Goal: Communication & Community: Participate in discussion

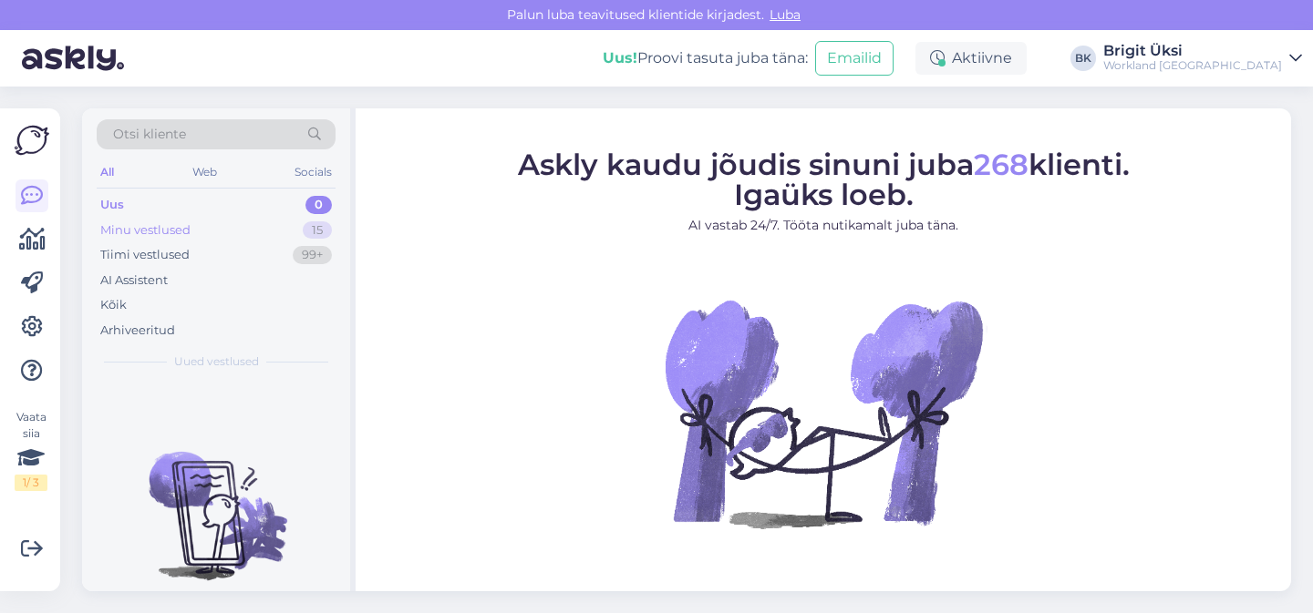
click at [176, 233] on div "Minu vestlused" at bounding box center [145, 231] width 90 height 18
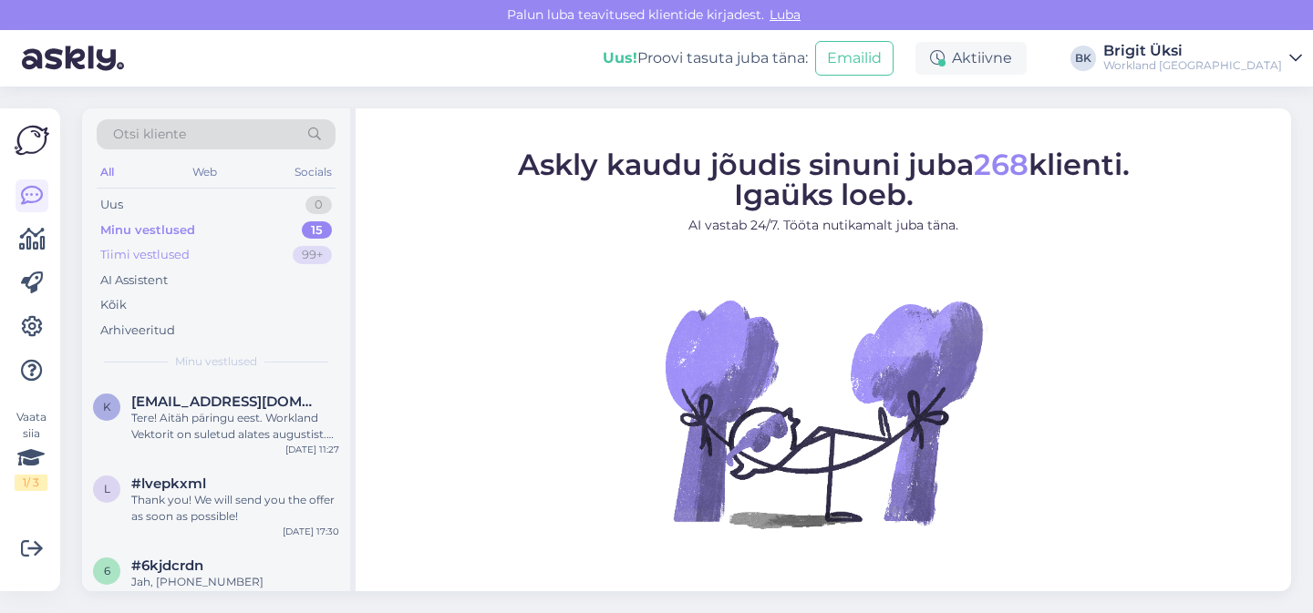
click at [172, 265] on div "Tiimi vestlused 99+" at bounding box center [216, 255] width 239 height 26
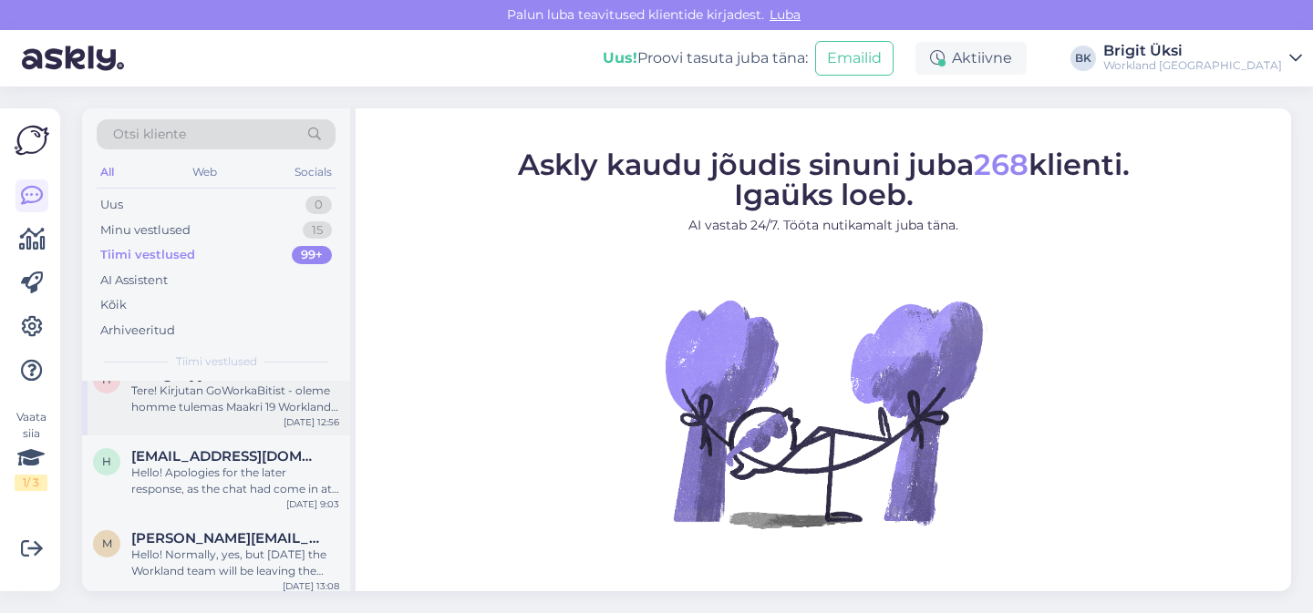
scroll to position [25, 0]
click at [183, 486] on div "Hello! Apologies for the later response, as the chat had come in at a time when…" at bounding box center [235, 484] width 208 height 33
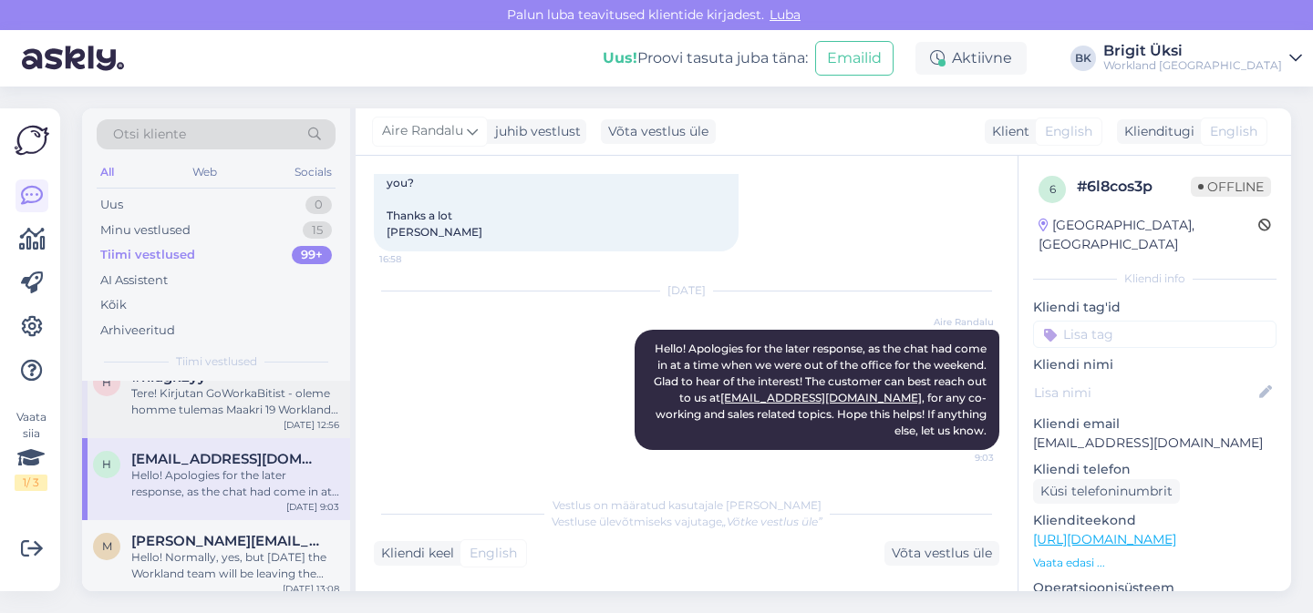
scroll to position [0, 0]
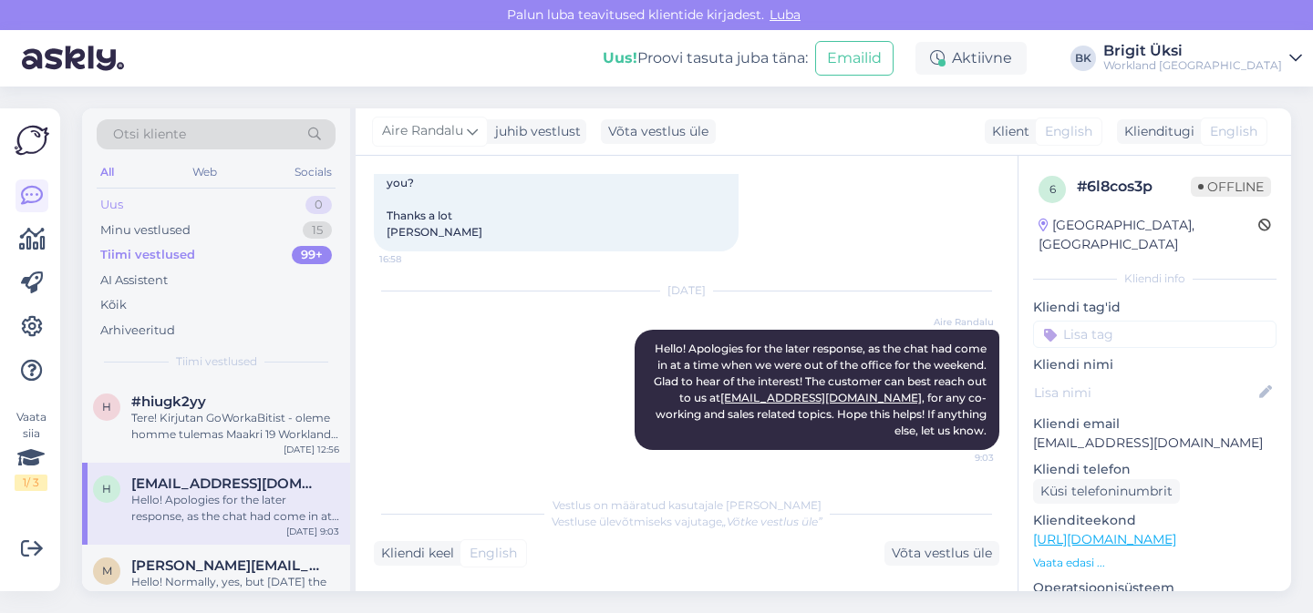
click at [249, 211] on div "Uus 0" at bounding box center [216, 205] width 239 height 26
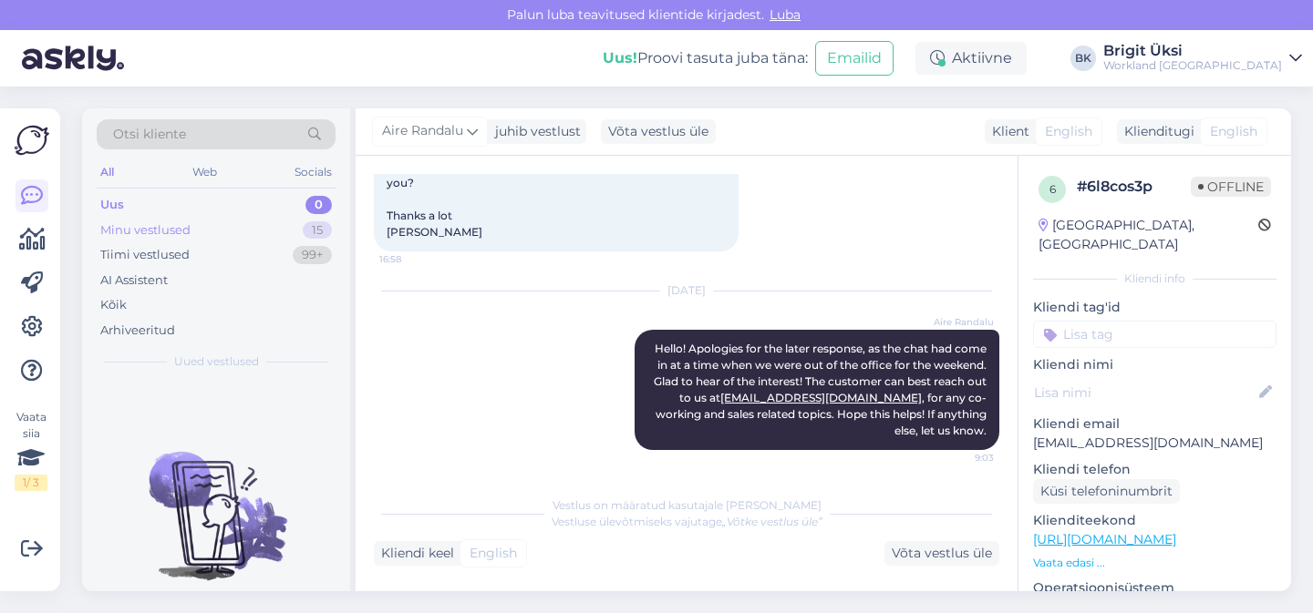
click at [143, 231] on div "Minu vestlused" at bounding box center [145, 231] width 90 height 18
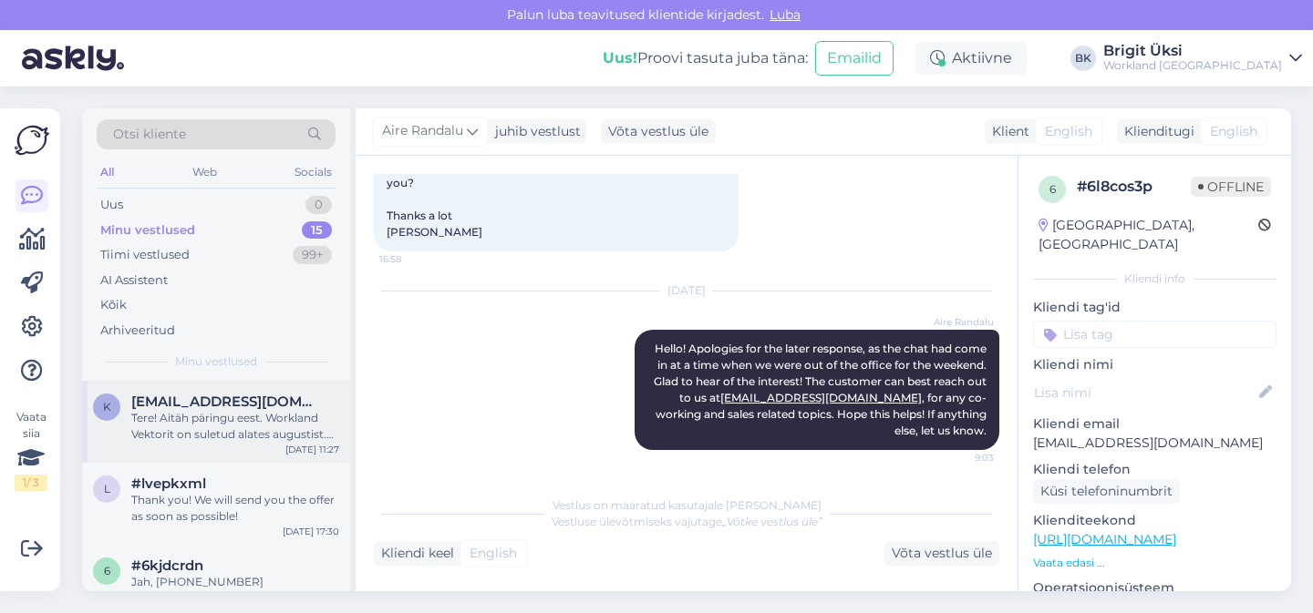
click at [178, 420] on div "Tere! Aitäh päringu eest. Workland Vektorit on suletud alates augustist. Meelel…" at bounding box center [235, 426] width 208 height 33
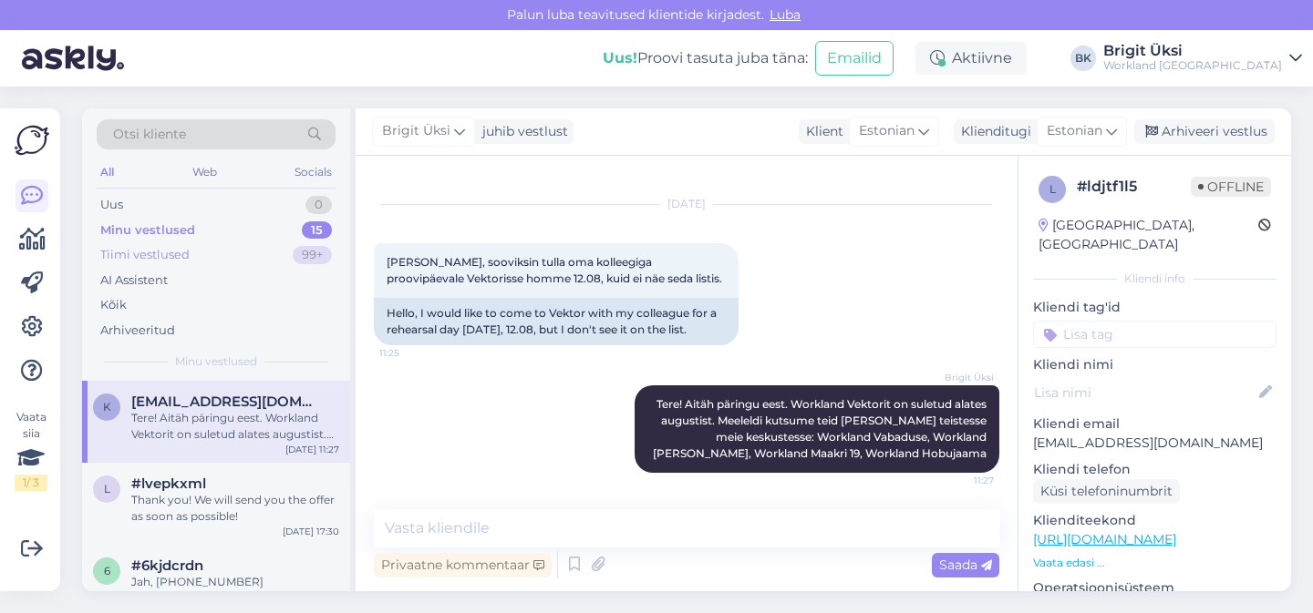
click at [222, 256] on div "Tiimi vestlused 99+" at bounding box center [216, 255] width 239 height 26
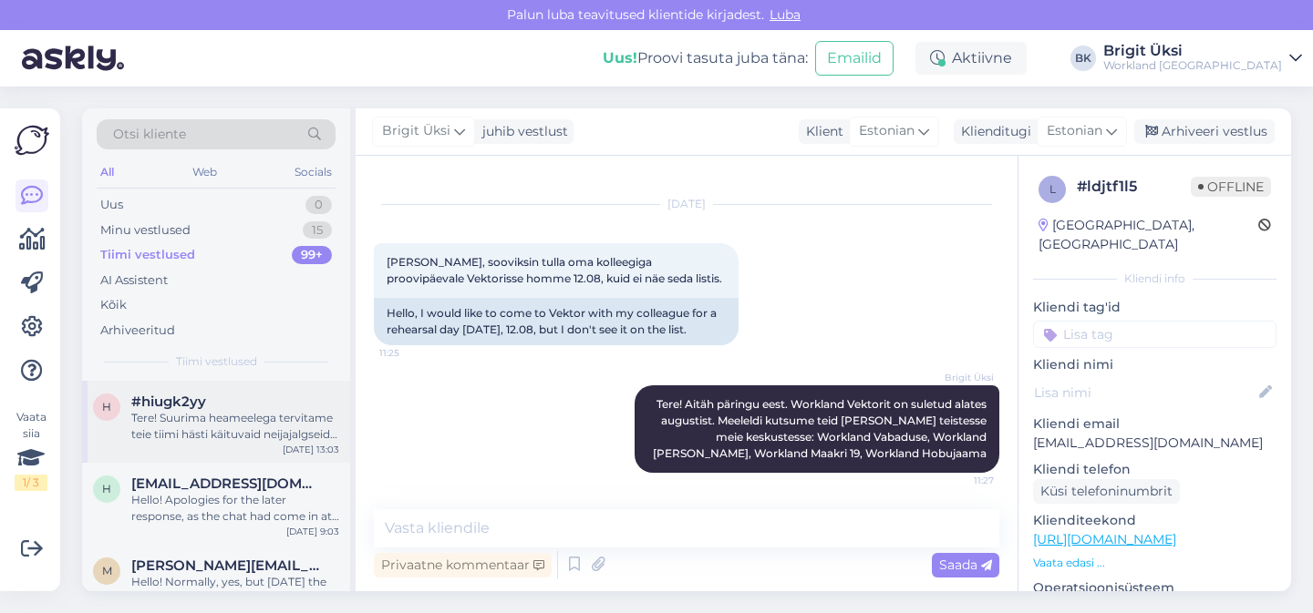
click at [175, 417] on div "Tere! Suurima heameelega tervitame teie tiimi hästi käituvaid neijajalgseid lii…" at bounding box center [235, 426] width 208 height 33
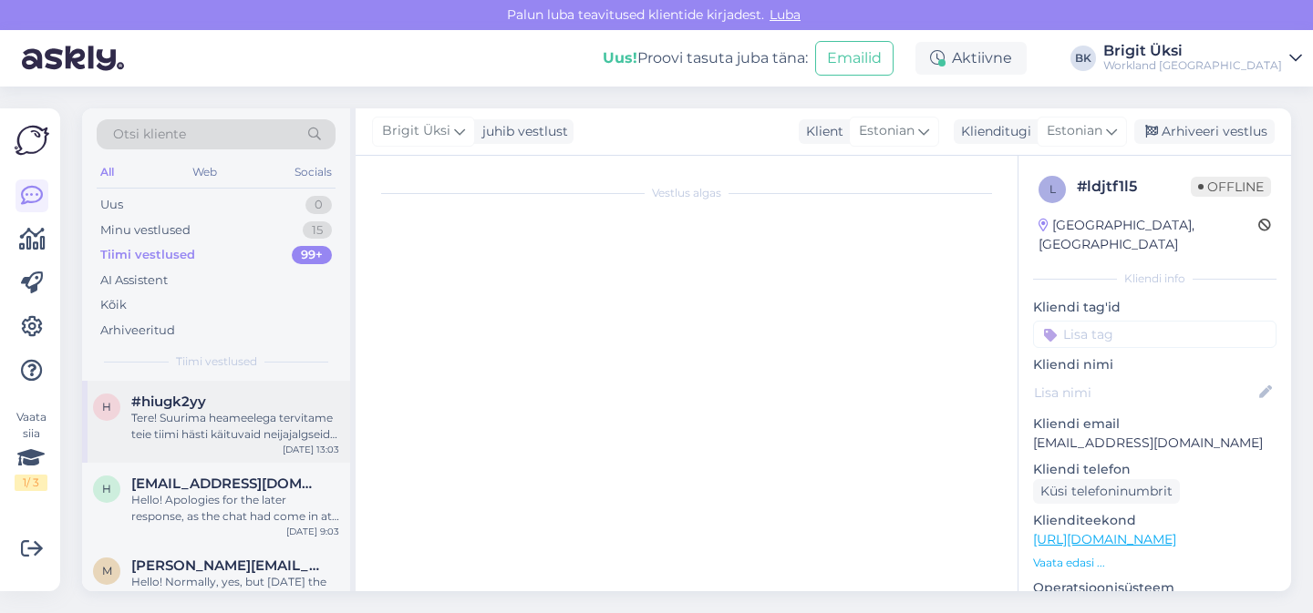
scroll to position [36, 0]
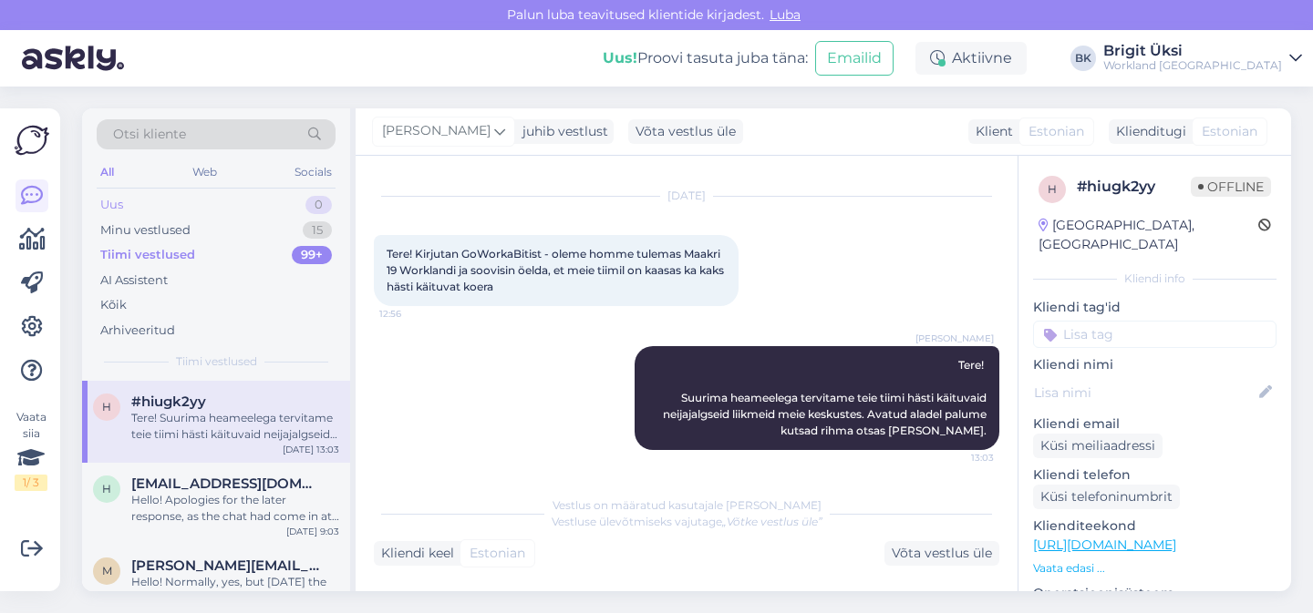
click at [181, 200] on div "Uus 0" at bounding box center [216, 205] width 239 height 26
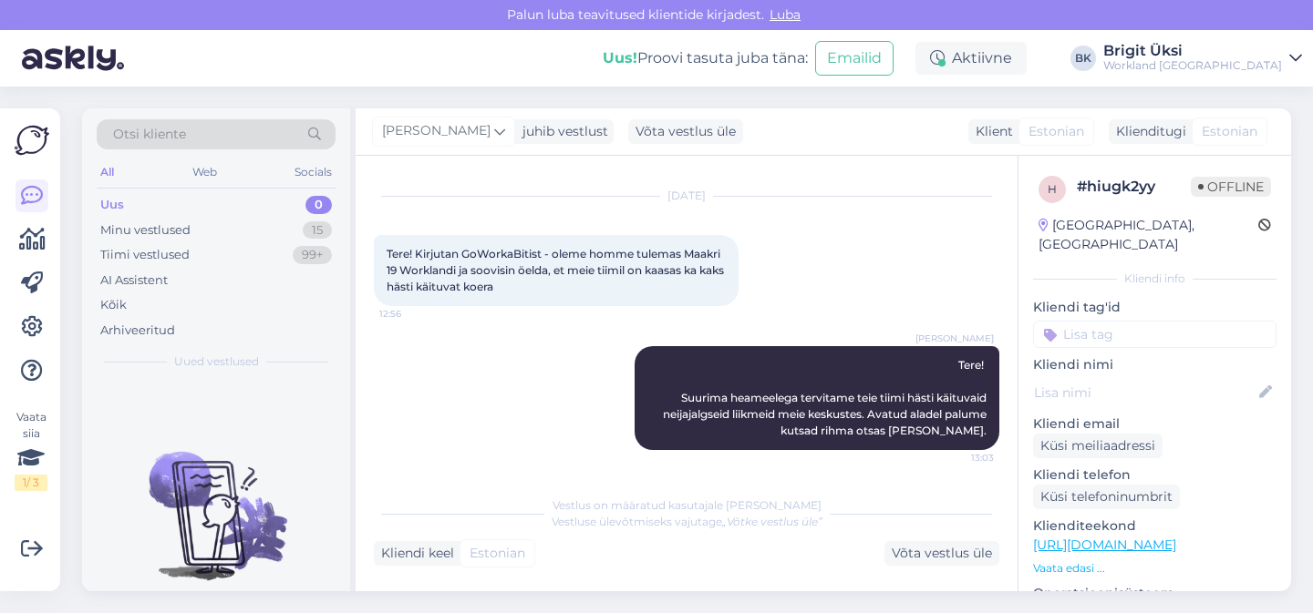
click at [176, 198] on div "Uus 0" at bounding box center [216, 205] width 239 height 26
